Goal: Information Seeking & Learning: Compare options

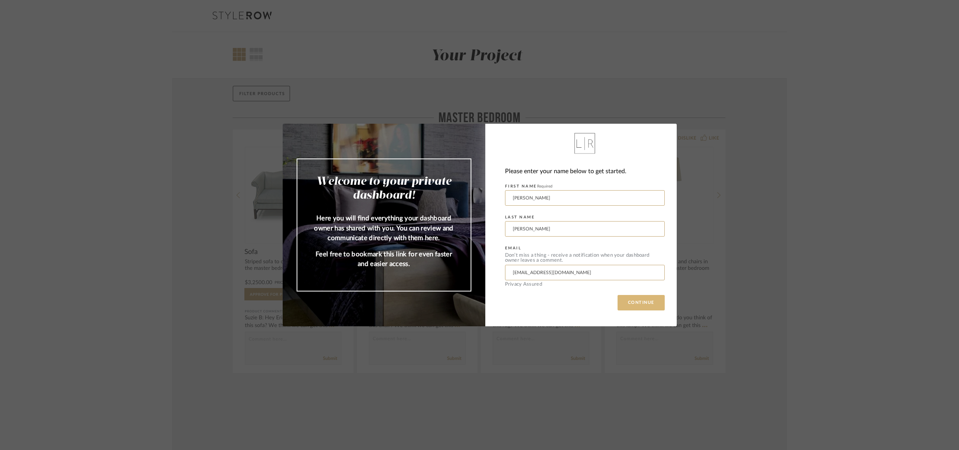
click at [644, 308] on button "CONTINUE" at bounding box center [640, 302] width 47 height 15
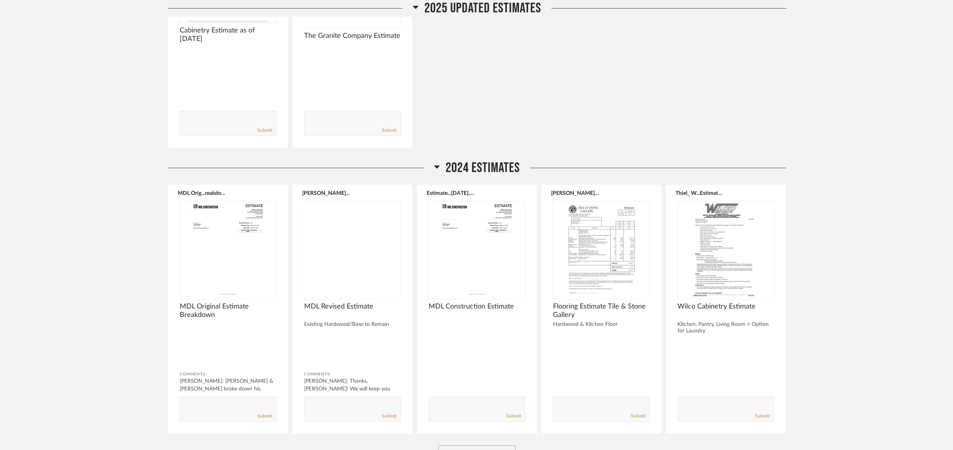
scroll to position [538, 0]
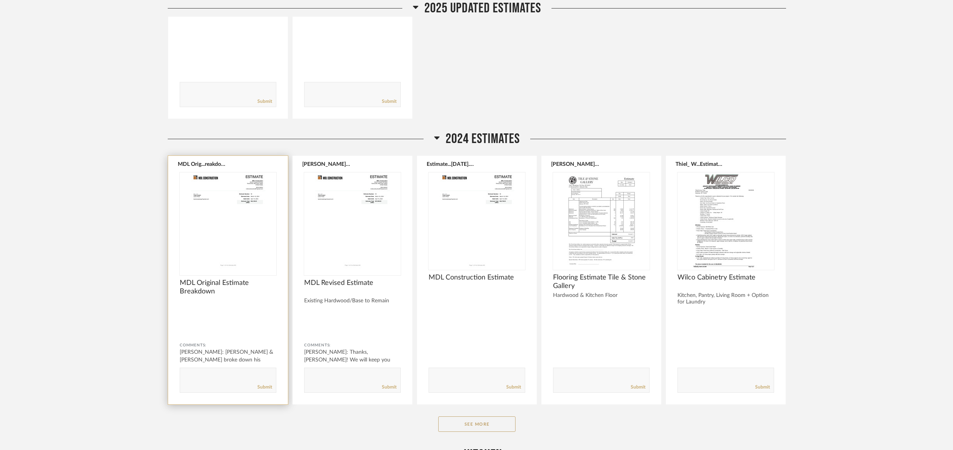
click at [222, 218] on img "0" at bounding box center [228, 220] width 97 height 97
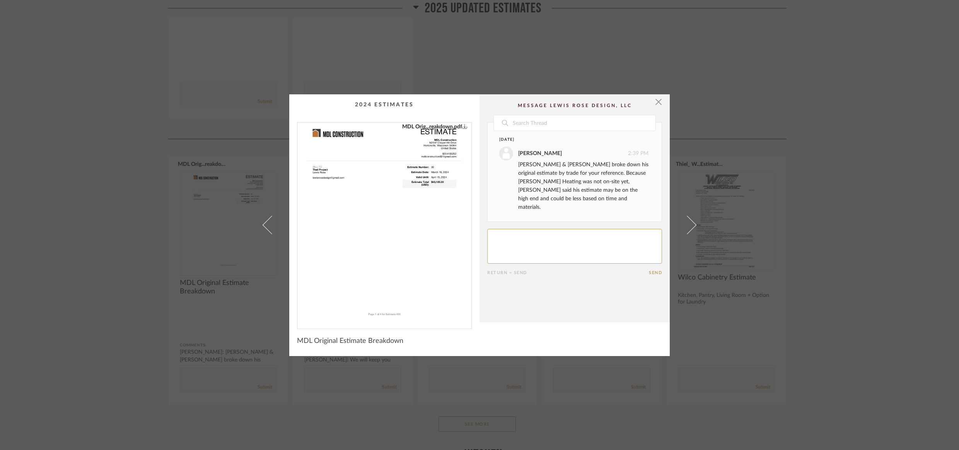
click at [417, 188] on img "0" at bounding box center [384, 223] width 155 height 200
click at [655, 104] on span "button" at bounding box center [658, 101] width 15 height 15
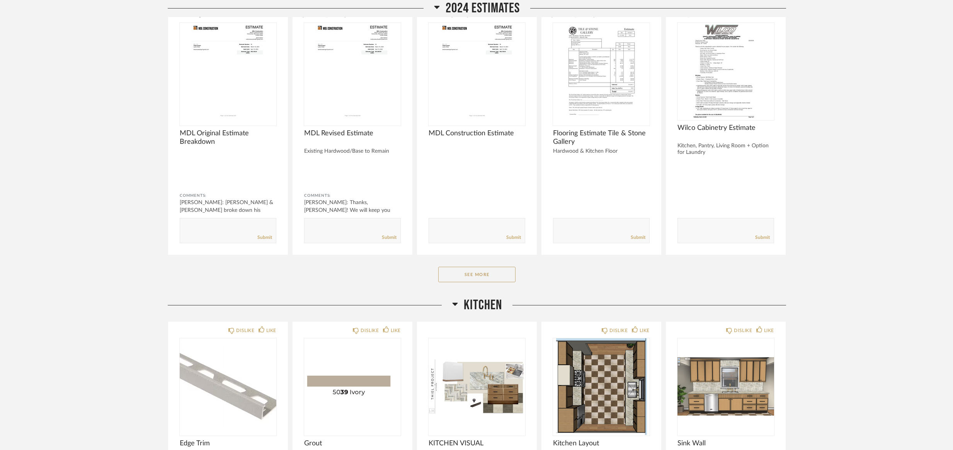
scroll to position [687, 0]
click at [484, 278] on button "See More" at bounding box center [476, 275] width 77 height 15
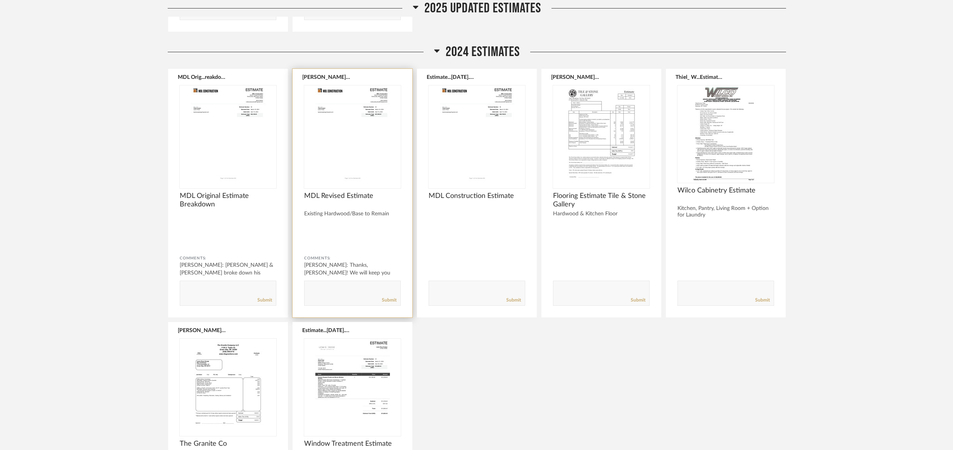
scroll to position [617, 0]
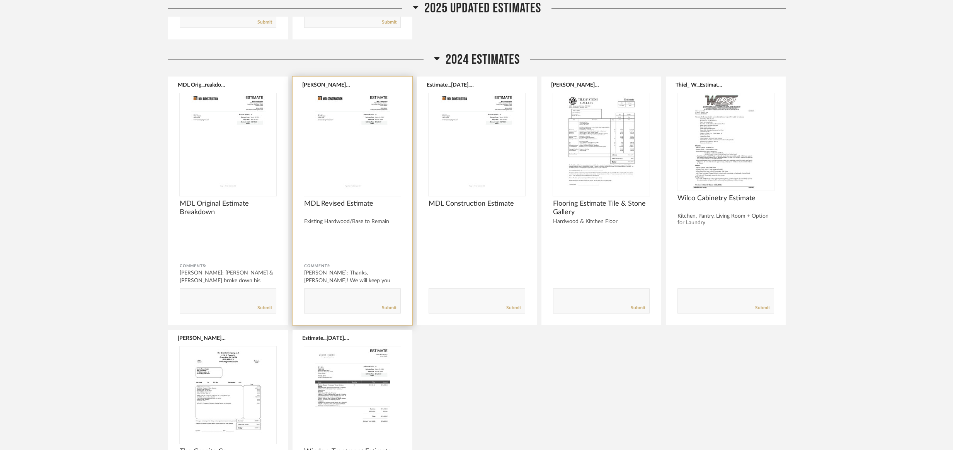
click at [379, 143] on img "0" at bounding box center [352, 141] width 97 height 97
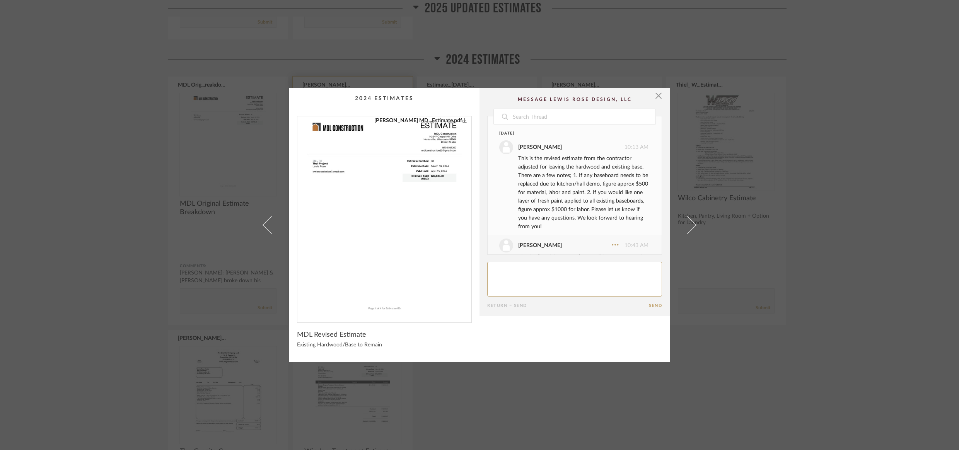
scroll to position [51, 0]
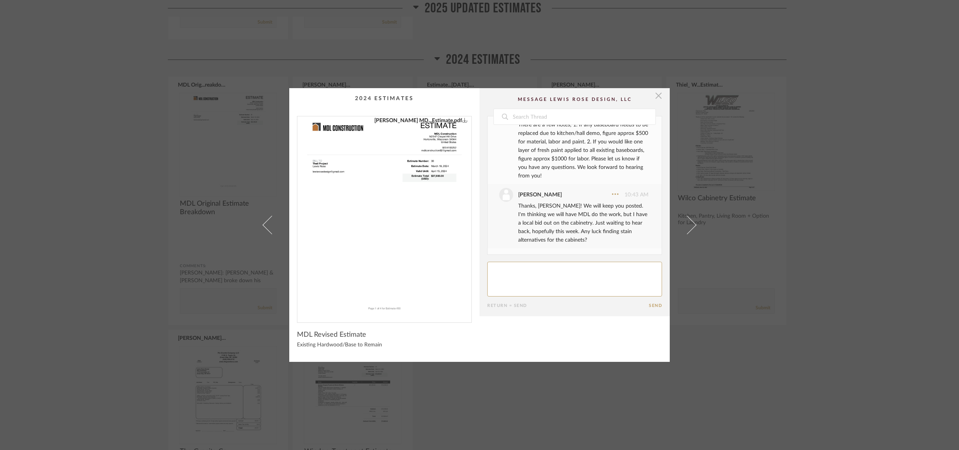
click at [655, 99] on span "button" at bounding box center [658, 95] width 15 height 15
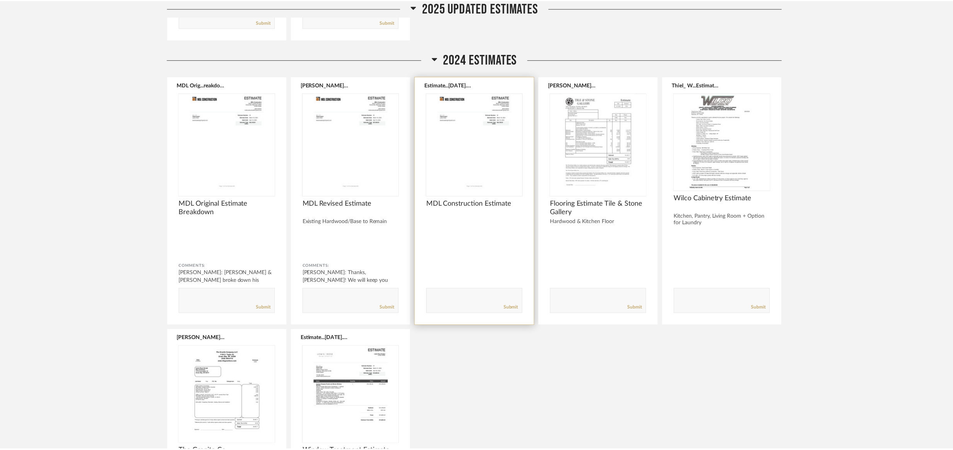
scroll to position [617, 0]
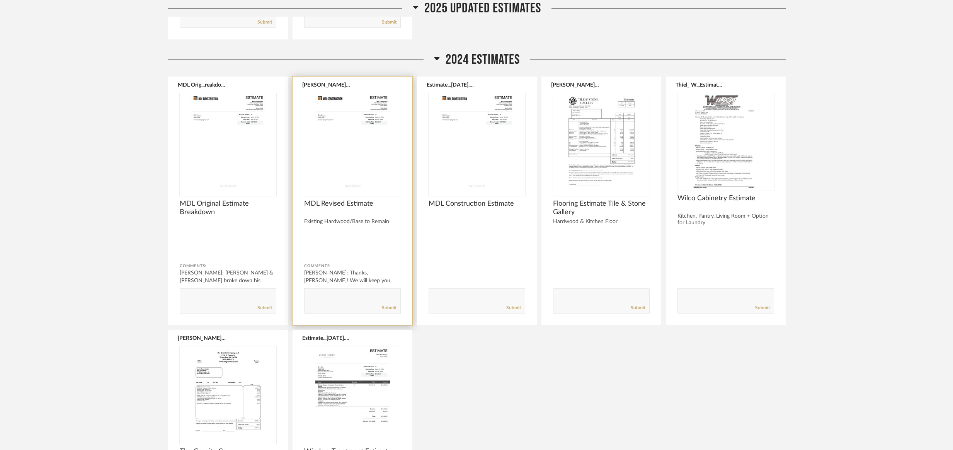
click at [377, 159] on img "0" at bounding box center [352, 141] width 97 height 97
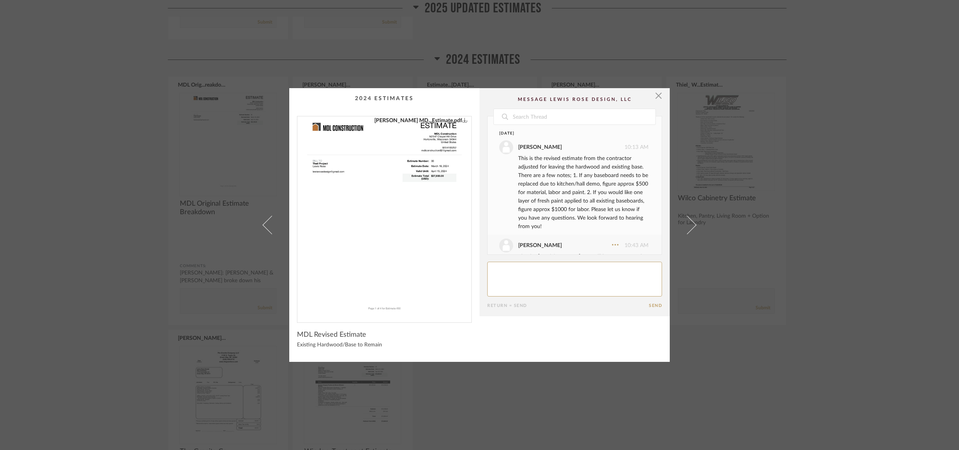
scroll to position [51, 0]
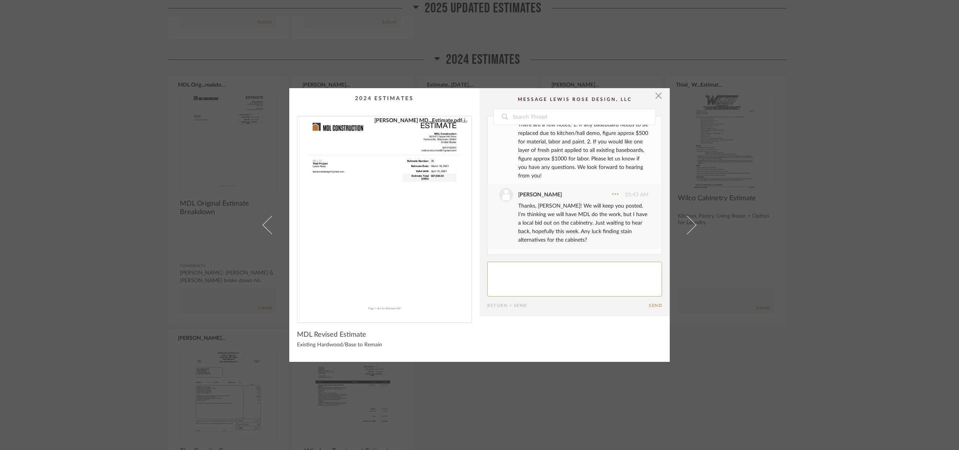
click at [420, 189] on img "0" at bounding box center [384, 216] width 155 height 200
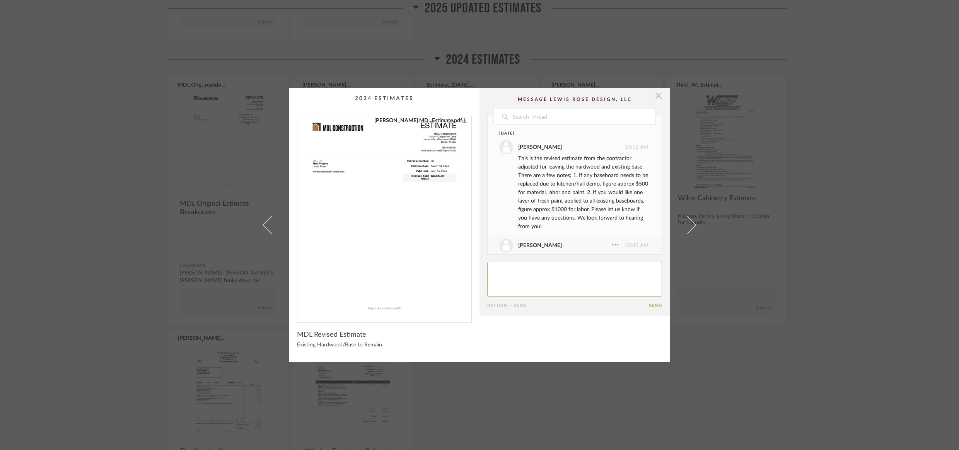
click at [656, 96] on span "button" at bounding box center [658, 95] width 15 height 15
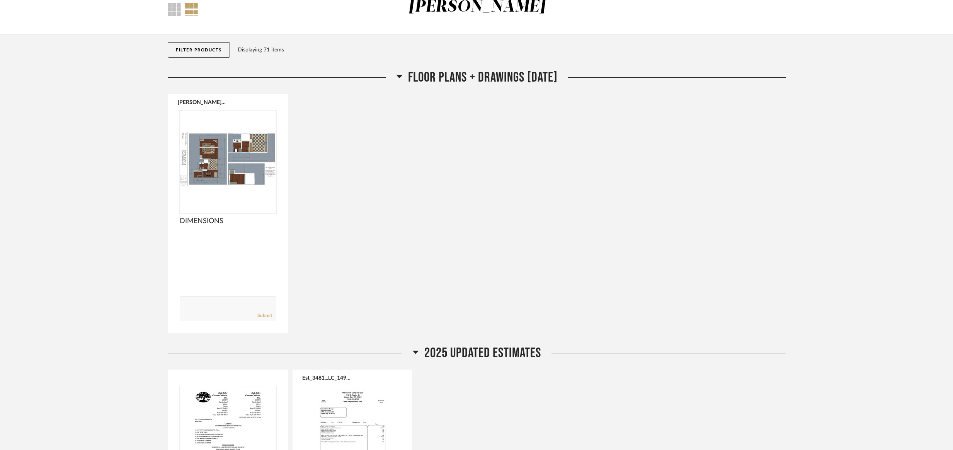
scroll to position [5, 0]
